Goal: Task Accomplishment & Management: Use online tool/utility

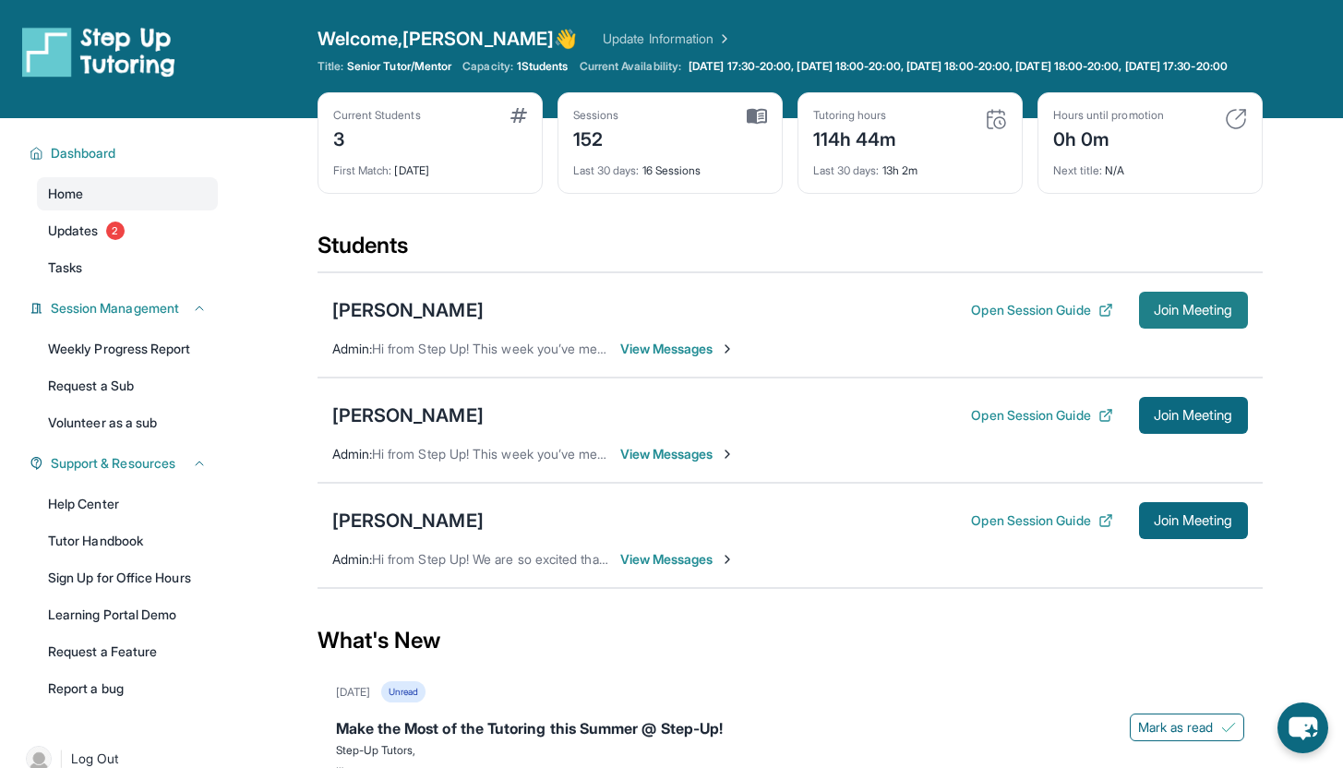
click at [1193, 316] on span "Join Meeting" at bounding box center [1192, 310] width 79 height 11
click at [1169, 328] on button "Join Meeting" at bounding box center [1193, 310] width 109 height 37
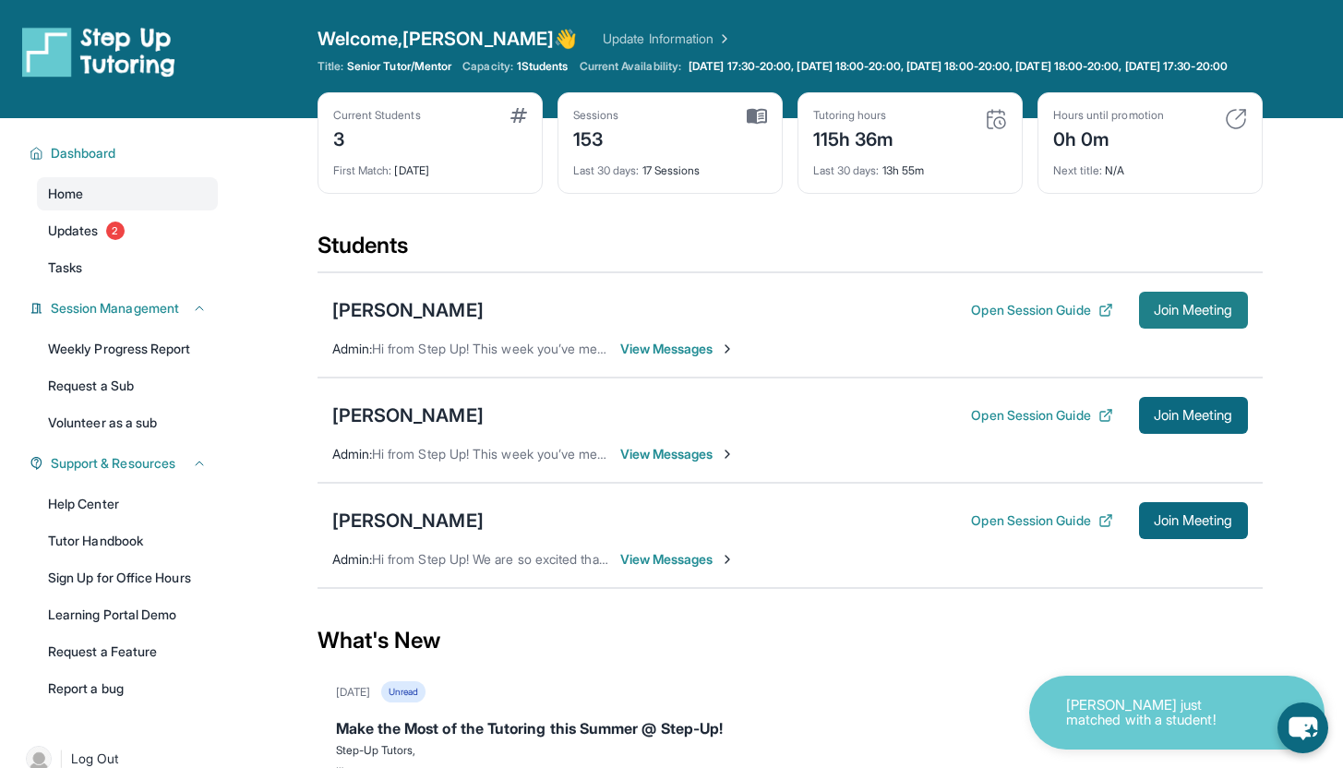
click at [1173, 316] on span "Join Meeting" at bounding box center [1192, 310] width 79 height 11
